Goal: Transaction & Acquisition: Purchase product/service

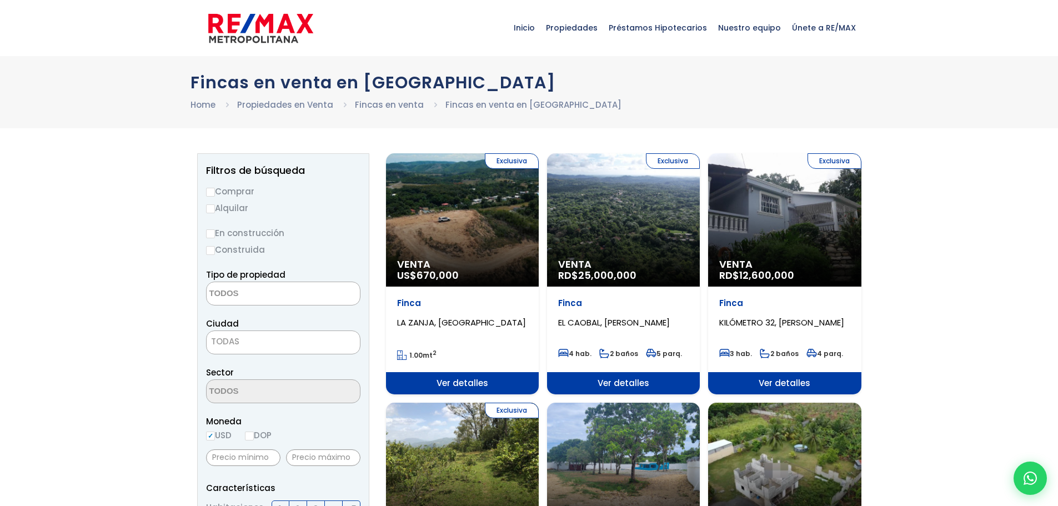
select select
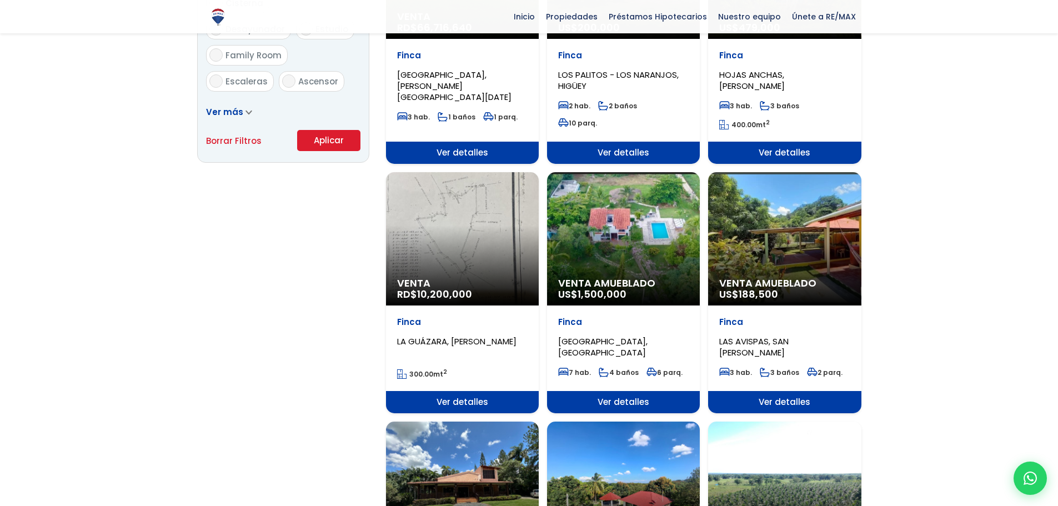
scroll to position [748, 0]
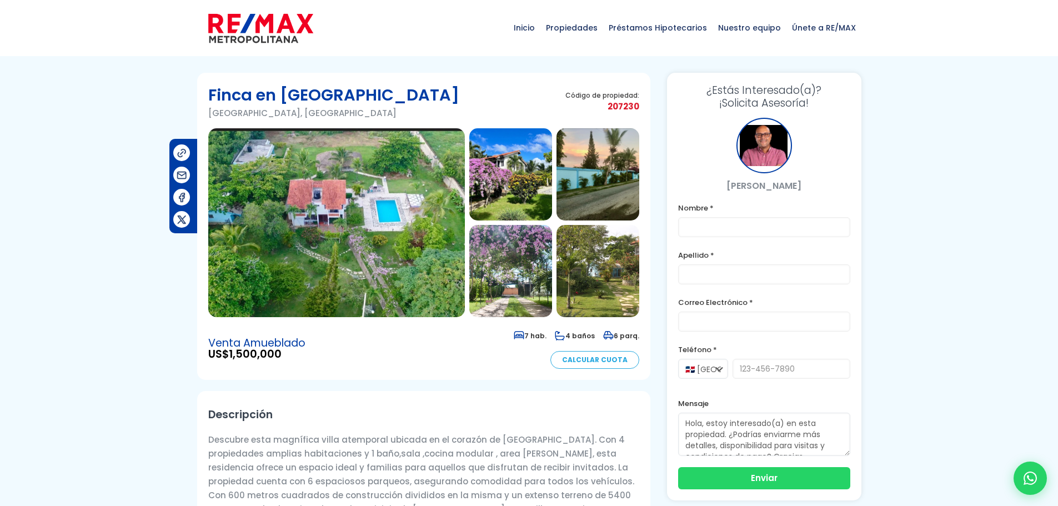
click at [316, 209] on img at bounding box center [336, 222] width 257 height 189
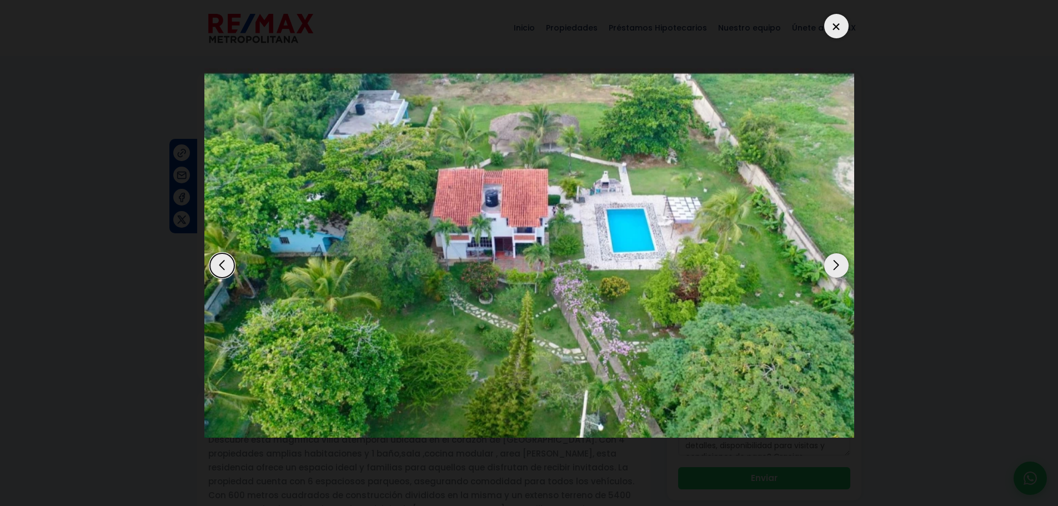
click at [833, 268] on div "Next slide" at bounding box center [837, 265] width 24 height 24
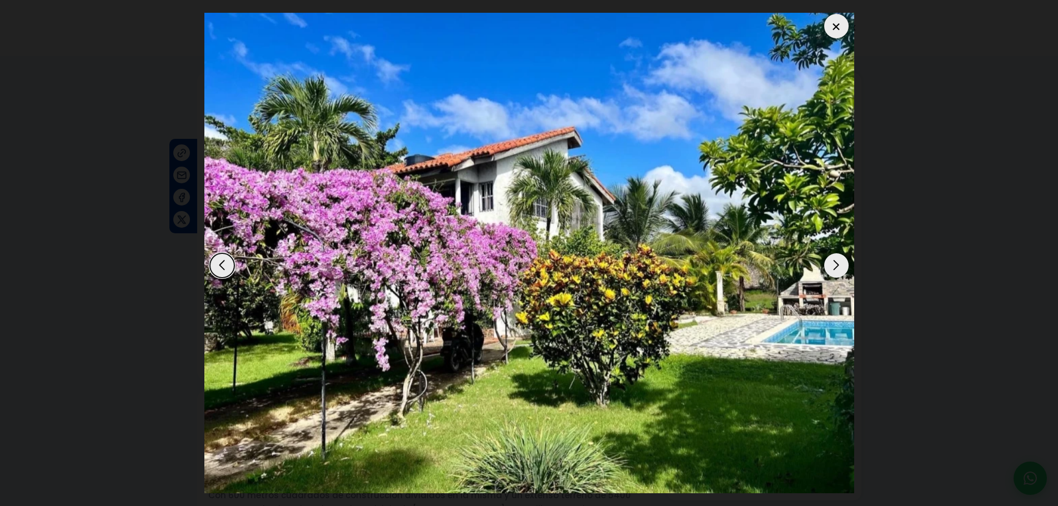
click at [833, 268] on div "Next slide" at bounding box center [837, 265] width 24 height 24
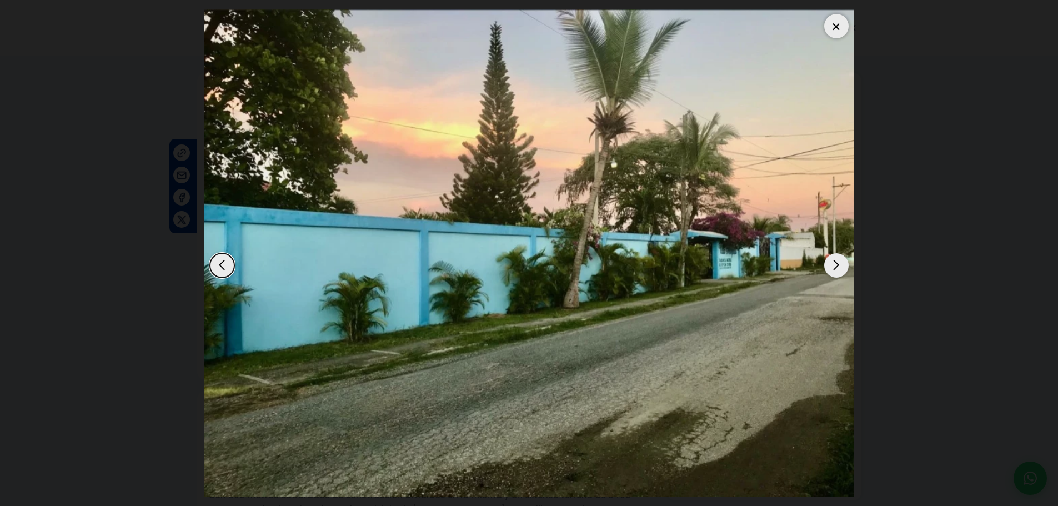
click at [833, 268] on div "Next slide" at bounding box center [837, 265] width 24 height 24
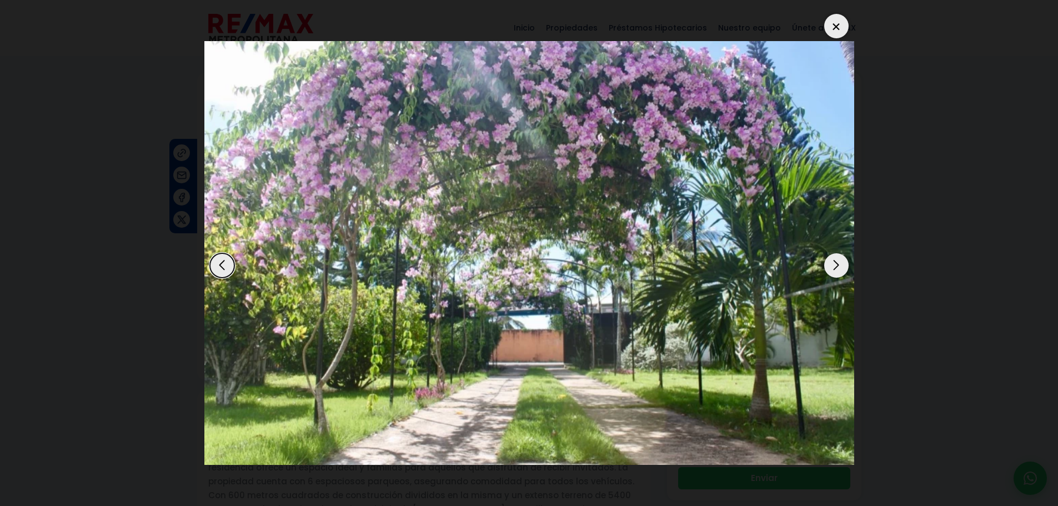
click at [833, 268] on div "Next slide" at bounding box center [837, 265] width 24 height 24
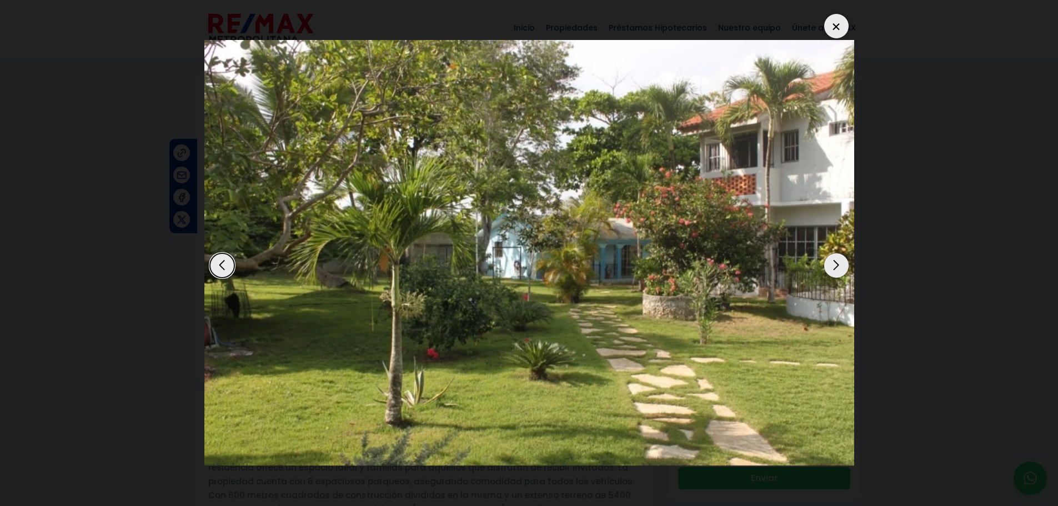
click at [833, 268] on div "Next slide" at bounding box center [837, 265] width 24 height 24
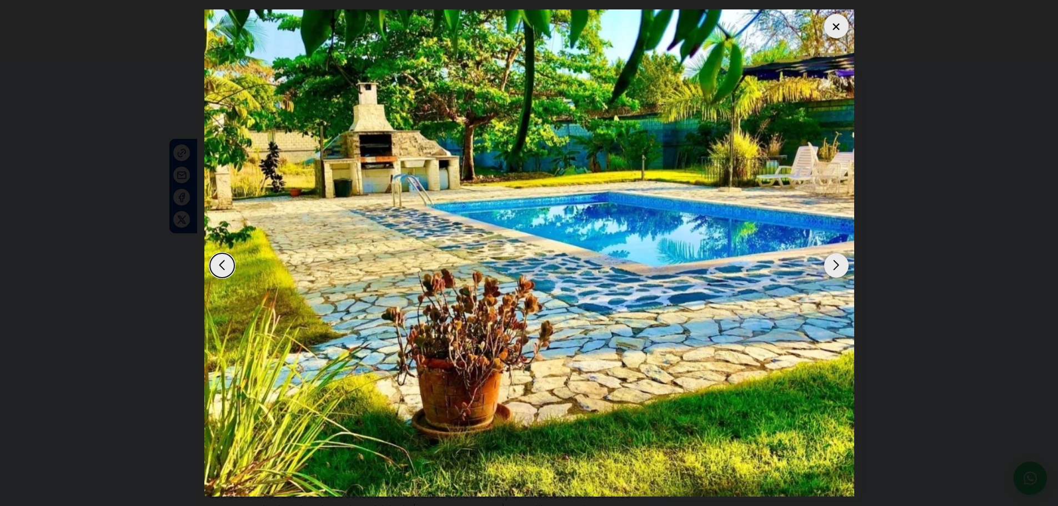
click at [833, 268] on div "Next slide" at bounding box center [837, 265] width 24 height 24
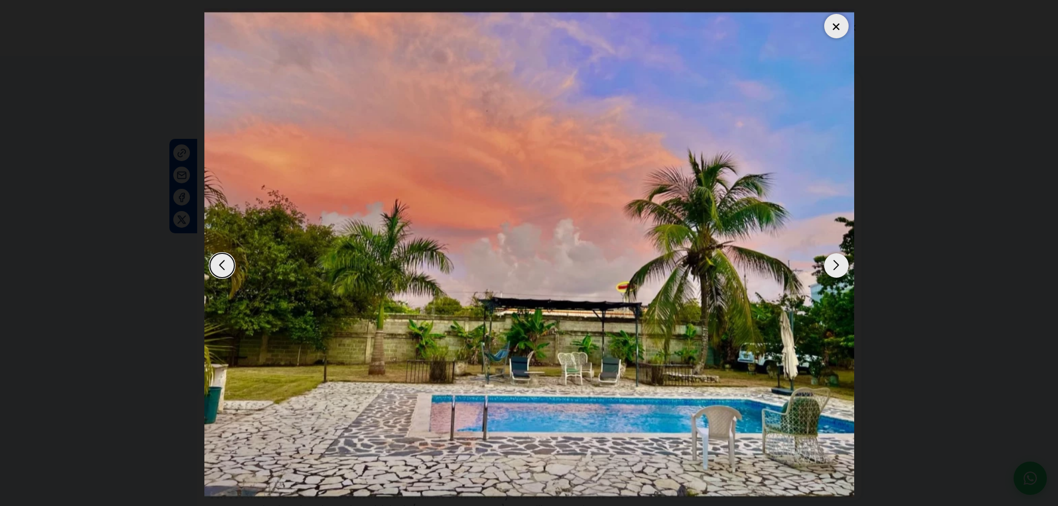
click at [833, 268] on div "Next slide" at bounding box center [837, 265] width 24 height 24
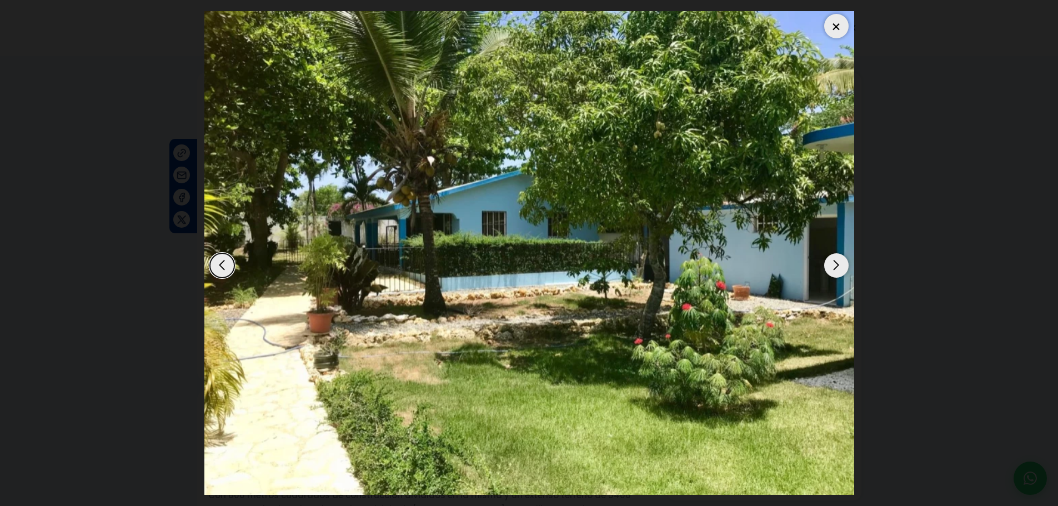
click at [833, 269] on div "Next slide" at bounding box center [837, 265] width 24 height 24
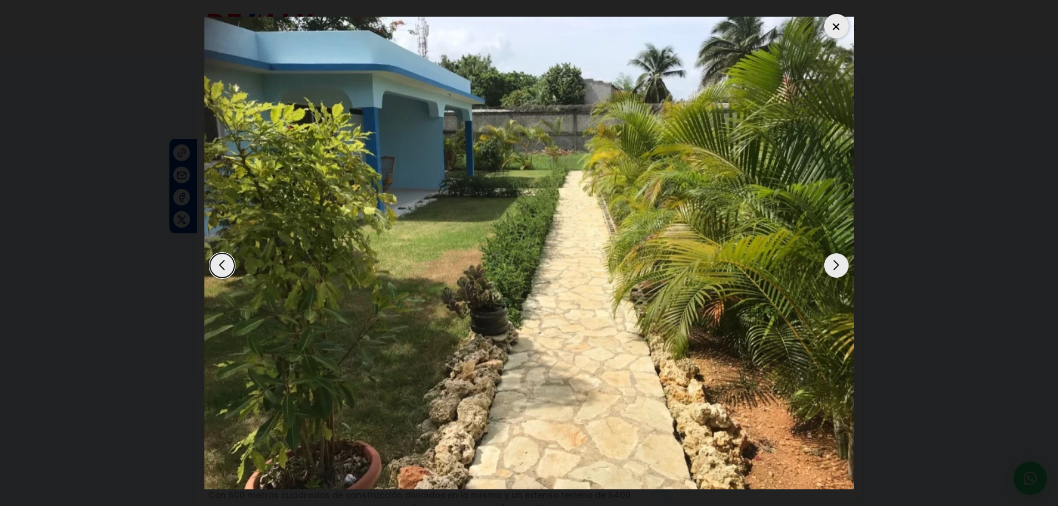
click at [833, 269] on div "Next slide" at bounding box center [837, 265] width 24 height 24
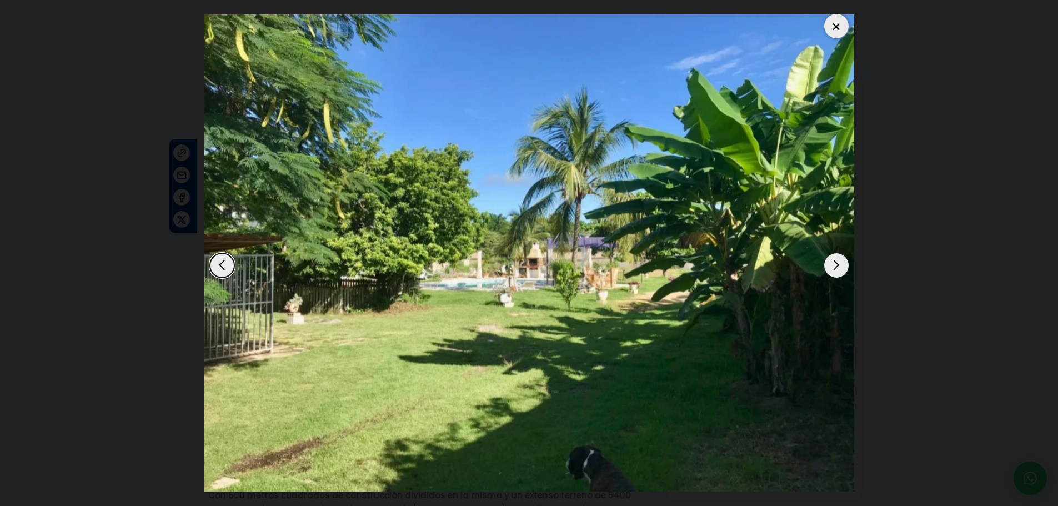
click at [833, 269] on div "Next slide" at bounding box center [837, 265] width 24 height 24
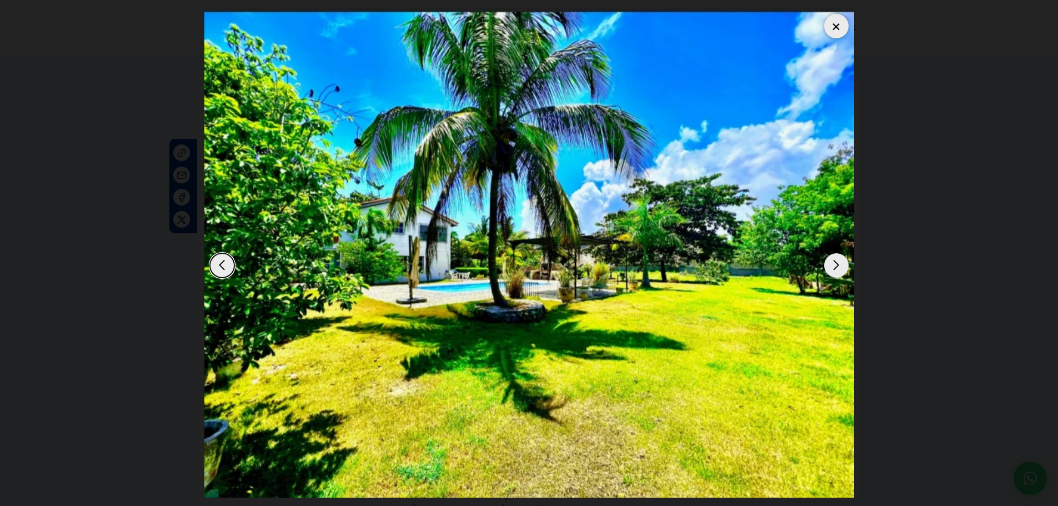
click at [833, 269] on div "Next slide" at bounding box center [837, 265] width 24 height 24
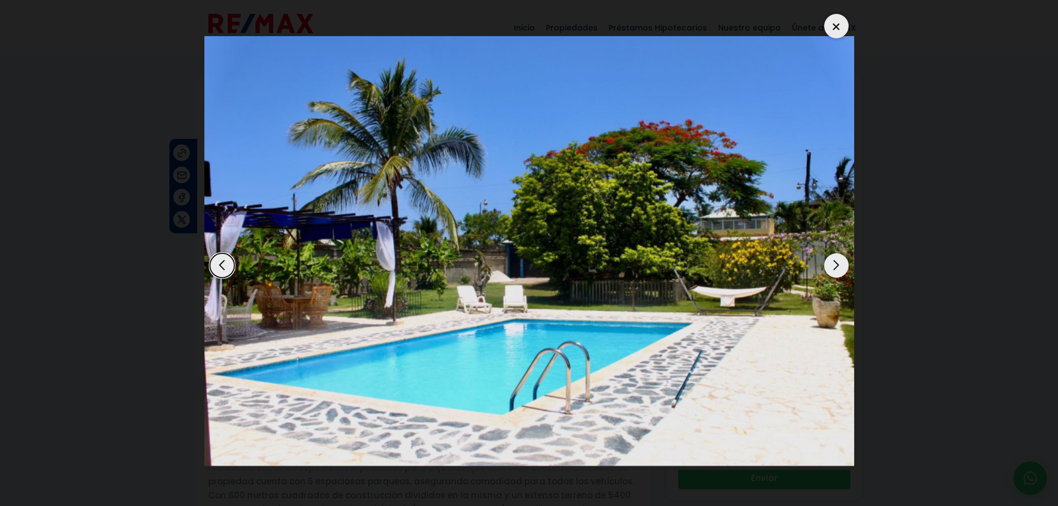
click at [833, 269] on div "Next slide" at bounding box center [837, 265] width 24 height 24
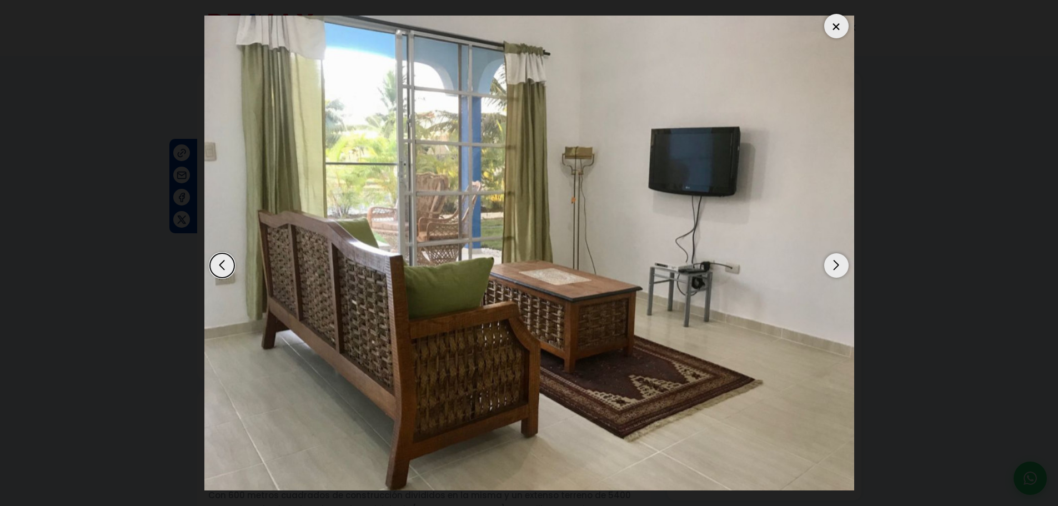
click at [833, 269] on div "Next slide" at bounding box center [837, 265] width 24 height 24
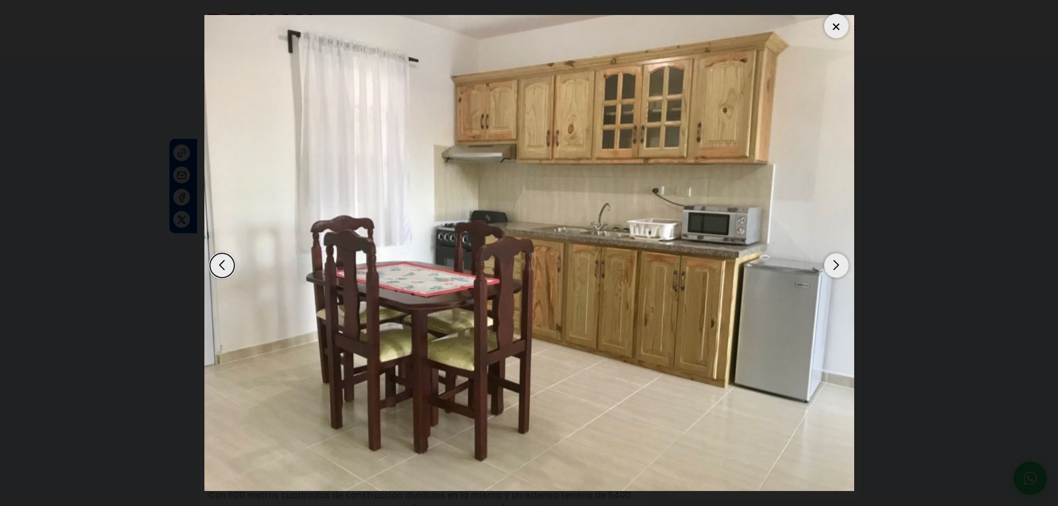
click at [833, 269] on div "Next slide" at bounding box center [837, 265] width 24 height 24
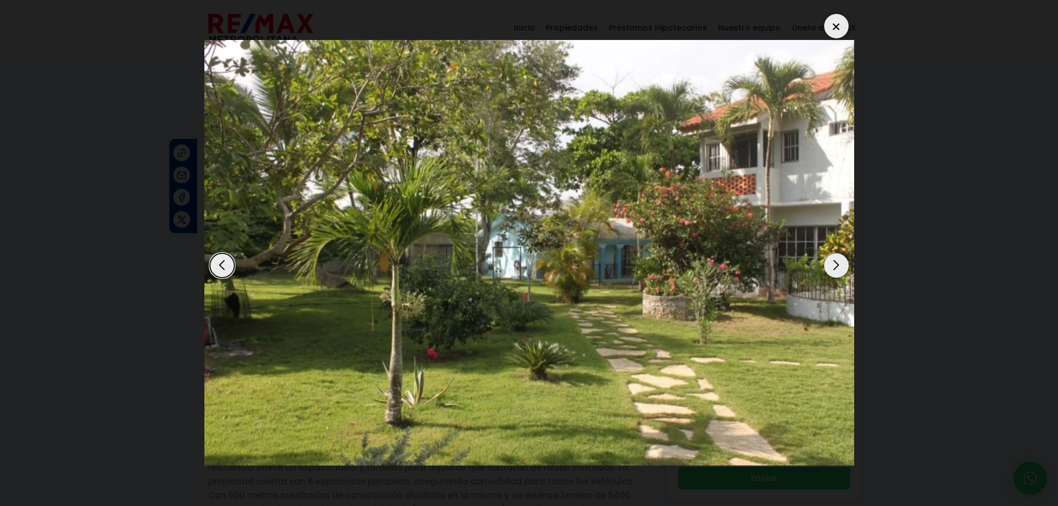
click at [833, 269] on div "Next slide" at bounding box center [837, 265] width 24 height 24
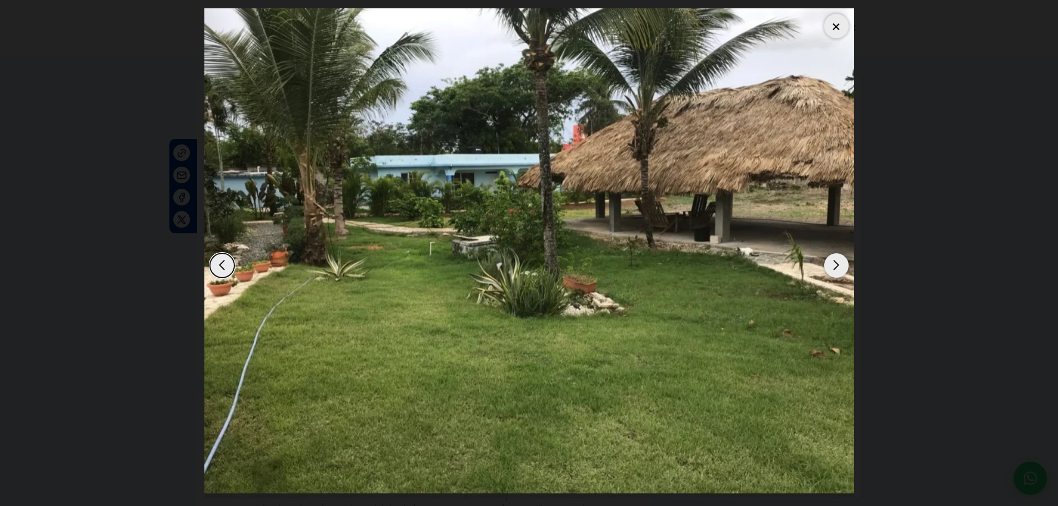
click at [833, 262] on div "Next slide" at bounding box center [837, 265] width 24 height 24
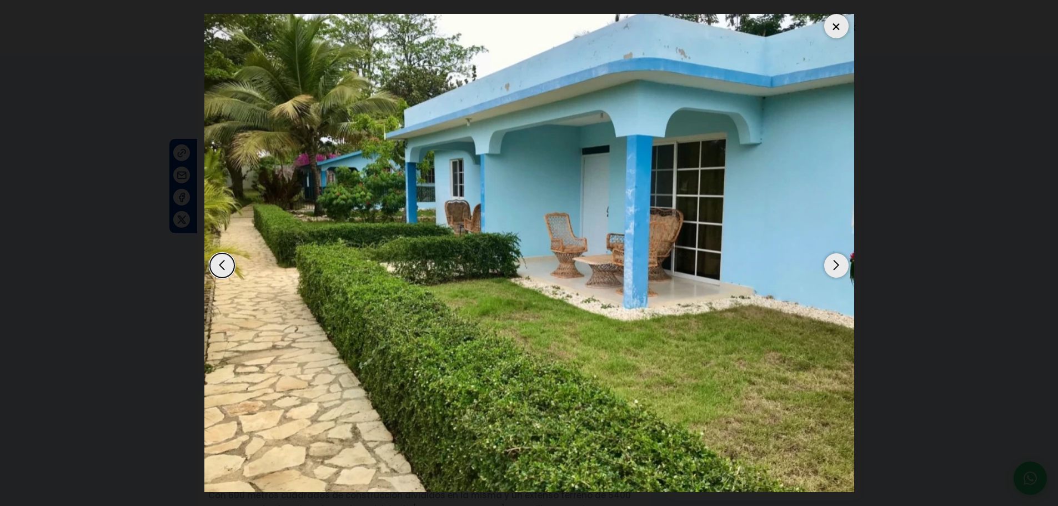
click at [833, 263] on div "Next slide" at bounding box center [837, 265] width 24 height 24
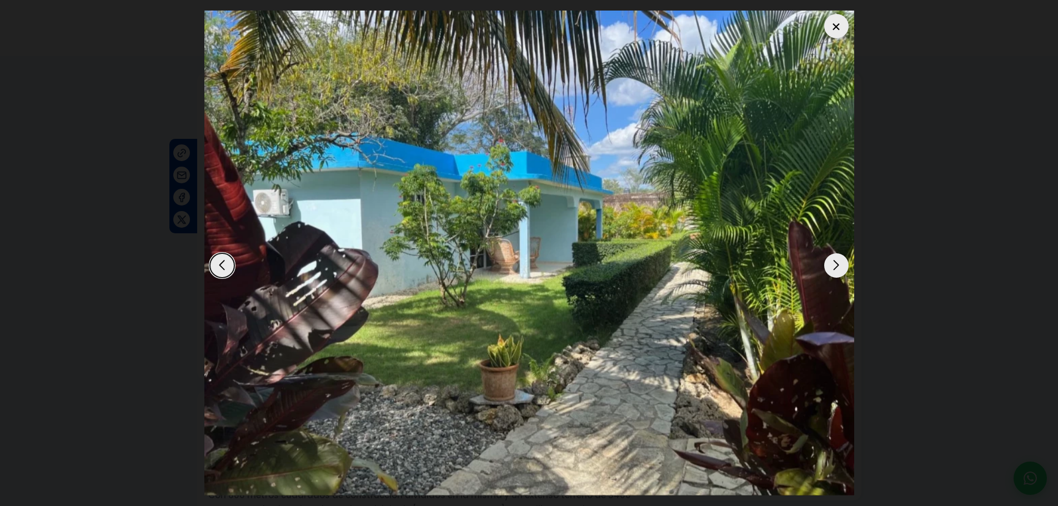
click at [833, 263] on div "Next slide" at bounding box center [837, 265] width 24 height 24
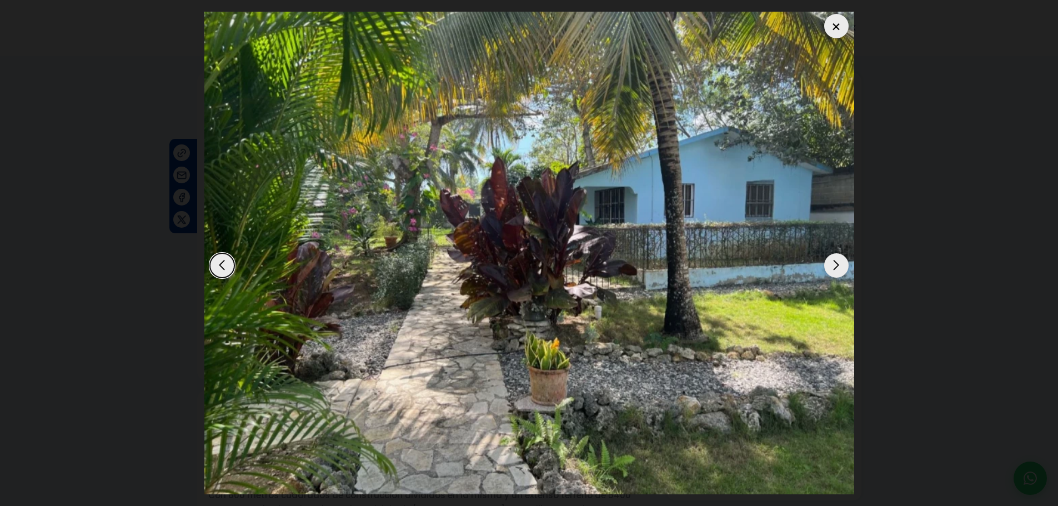
click at [825, 24] on div at bounding box center [837, 26] width 24 height 24
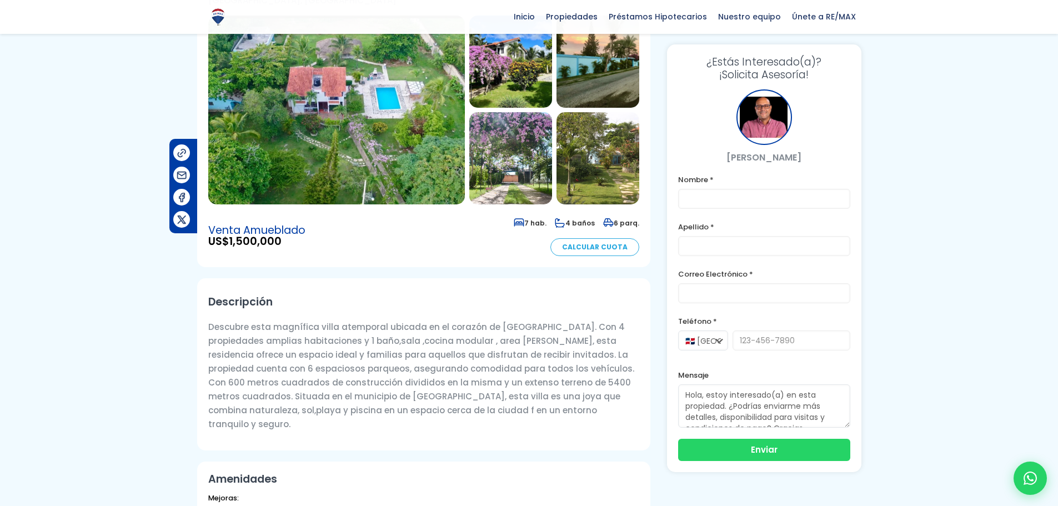
scroll to position [167, 0]
